Goal: Check status: Check status

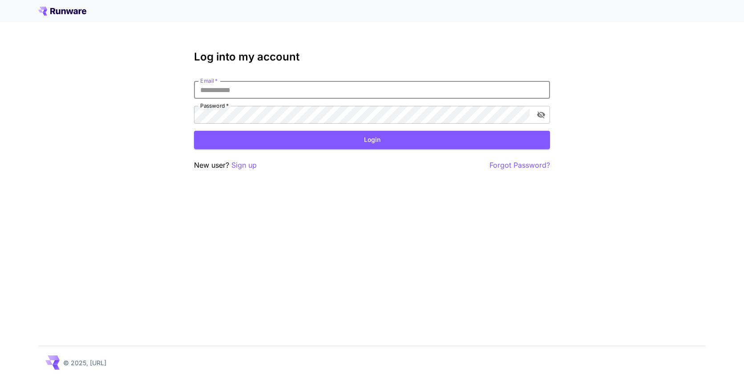
drag, startPoint x: 228, startPoint y: 85, endPoint x: 231, endPoint y: 89, distance: 5.1
click at [229, 86] on input "Email   *" at bounding box center [372, 90] width 356 height 18
type input "**********"
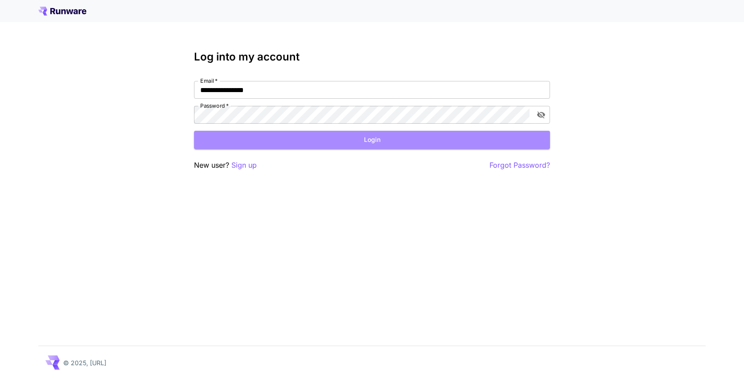
drag, startPoint x: 370, startPoint y: 136, endPoint x: 375, endPoint y: 141, distance: 7.6
click at [370, 136] on button "Login" at bounding box center [372, 140] width 356 height 18
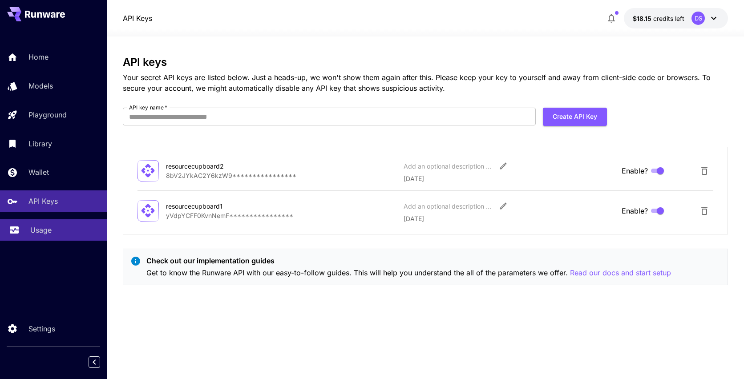
click at [49, 228] on p "Usage" at bounding box center [40, 230] width 21 height 11
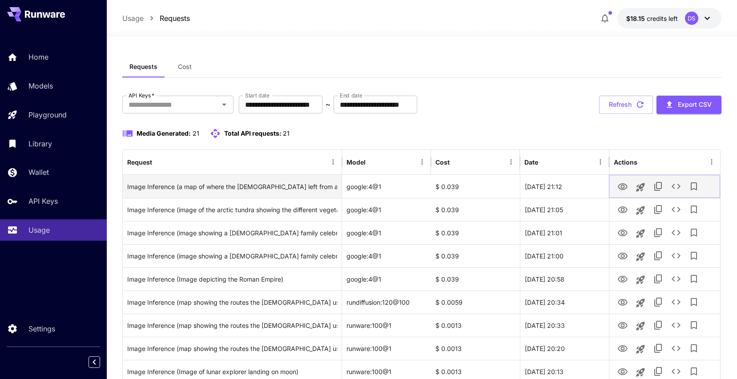
click at [624, 185] on icon "View" at bounding box center [622, 187] width 11 height 11
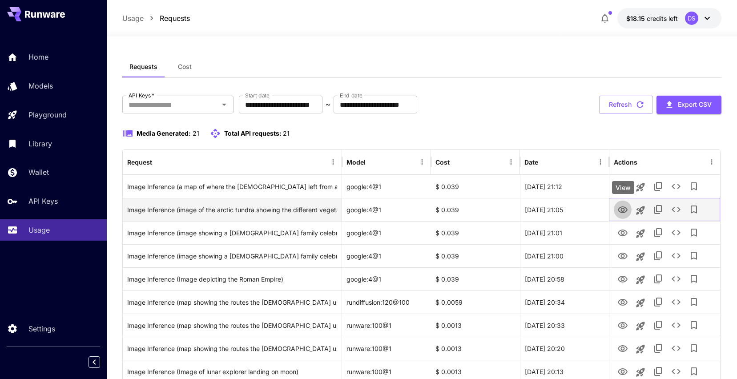
click at [624, 208] on icon "View" at bounding box center [623, 209] width 10 height 7
